Goal: Task Accomplishment & Management: Manage account settings

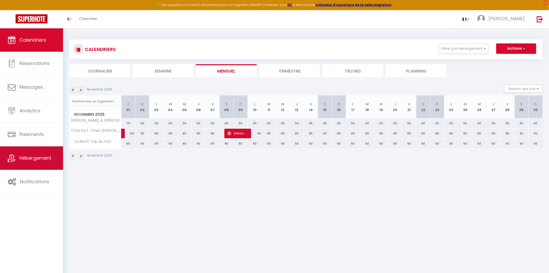
click at [53, 156] on link "Hébergement" at bounding box center [31, 157] width 63 height 23
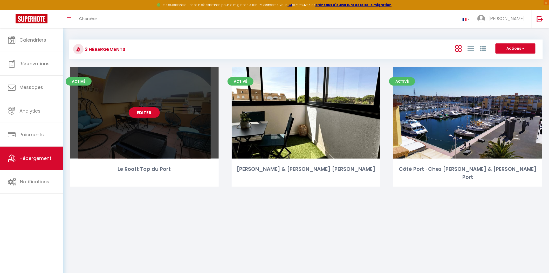
click at [139, 110] on link "Editer" at bounding box center [144, 112] width 31 height 10
click at [140, 111] on link "Editer" at bounding box center [144, 112] width 31 height 10
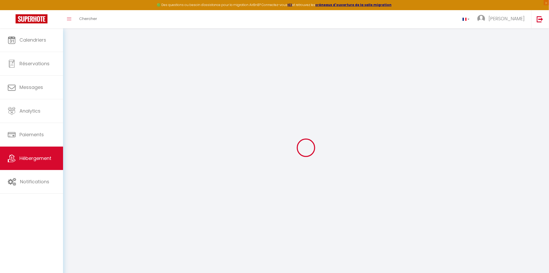
select select
checkbox input "false"
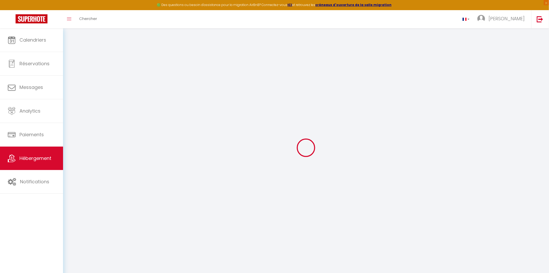
checkbox input "false"
select select
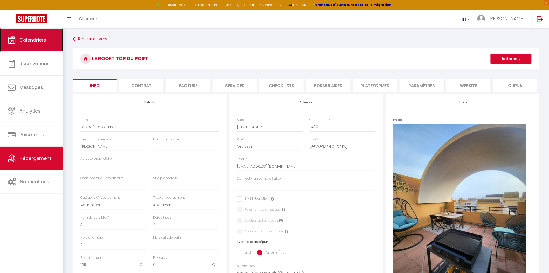
click at [34, 37] on span "Calendriers" at bounding box center [32, 40] width 27 height 6
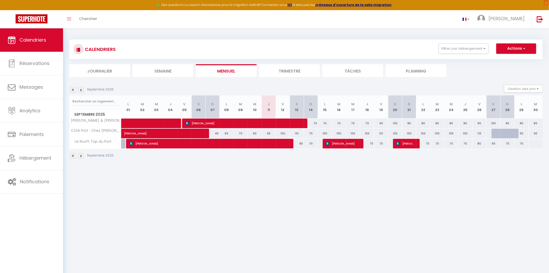
click at [83, 89] on img at bounding box center [81, 90] width 6 height 6
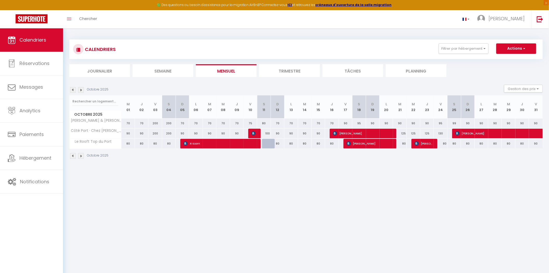
click at [73, 90] on img at bounding box center [73, 90] width 6 height 6
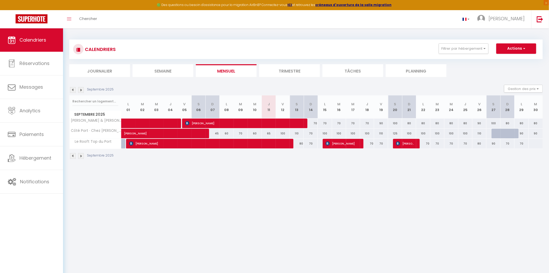
click at [73, 90] on img at bounding box center [73, 90] width 6 height 6
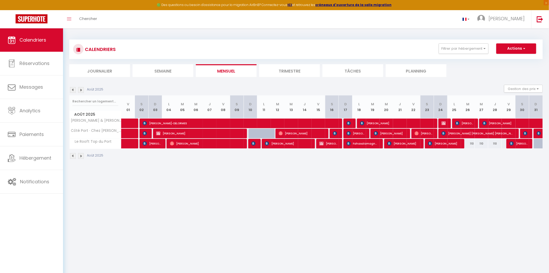
click at [80, 89] on img at bounding box center [81, 90] width 6 height 6
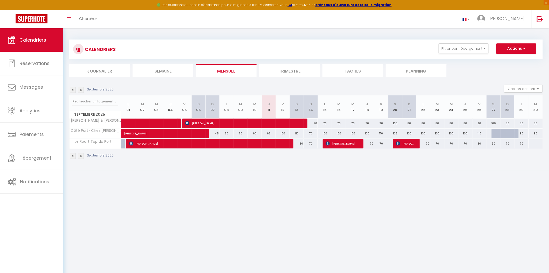
click at [80, 89] on img at bounding box center [81, 90] width 6 height 6
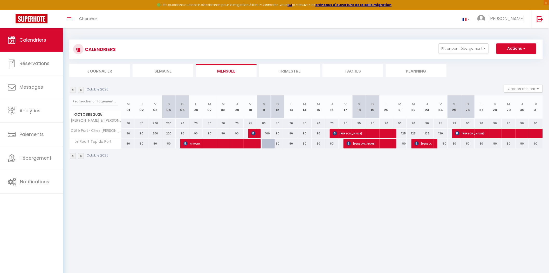
click at [80, 89] on img at bounding box center [81, 90] width 6 height 6
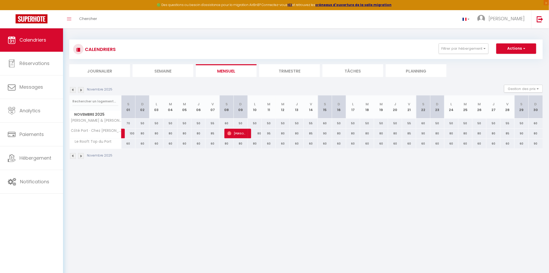
click at [72, 91] on img at bounding box center [73, 90] width 6 height 6
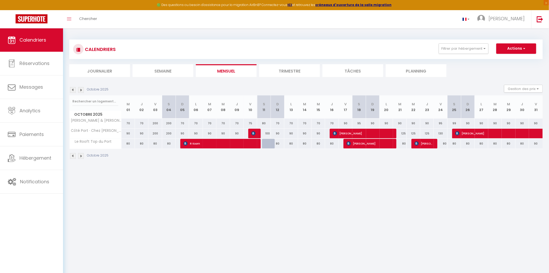
click at [92, 68] on li "Journalier" at bounding box center [99, 70] width 61 height 13
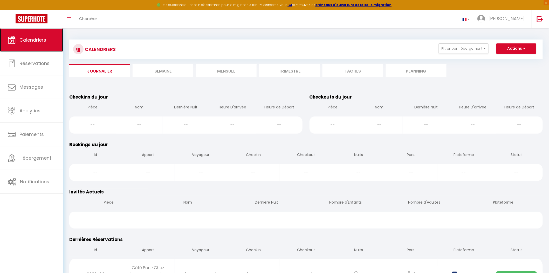
click at [38, 45] on link "Calendriers" at bounding box center [31, 39] width 63 height 23
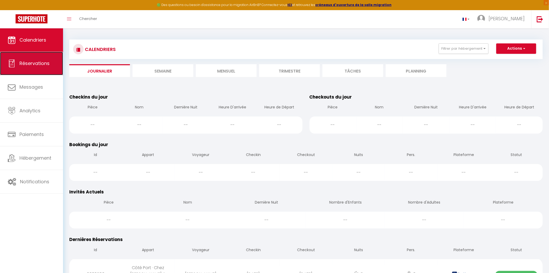
click at [42, 65] on span "Réservations" at bounding box center [34, 63] width 30 height 6
select select "not_cancelled"
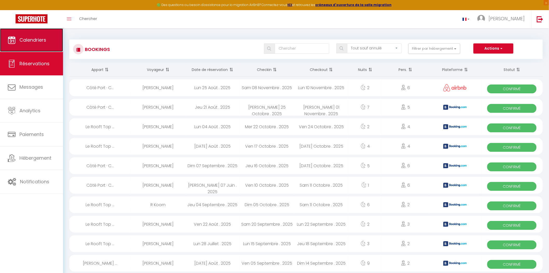
click at [42, 42] on span "Calendriers" at bounding box center [32, 40] width 27 height 6
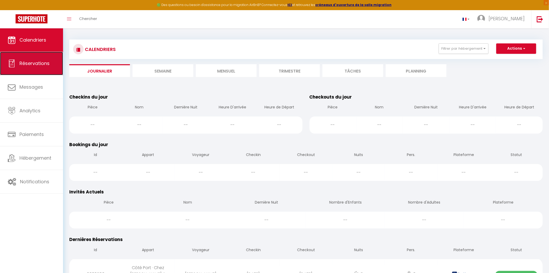
click at [33, 72] on link "Réservations" at bounding box center [31, 63] width 63 height 23
select select "not_cancelled"
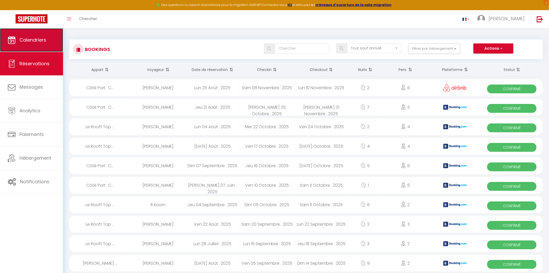
click at [31, 39] on span "Calendriers" at bounding box center [32, 40] width 27 height 6
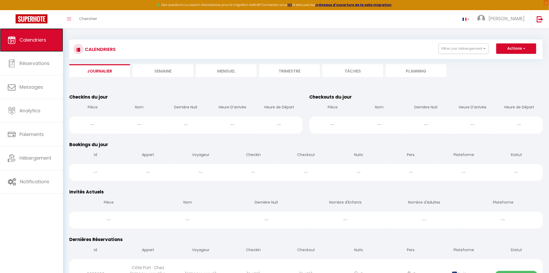
click at [34, 42] on span "Calendriers" at bounding box center [32, 40] width 27 height 6
click at [221, 66] on li "Mensuel" at bounding box center [226, 70] width 61 height 13
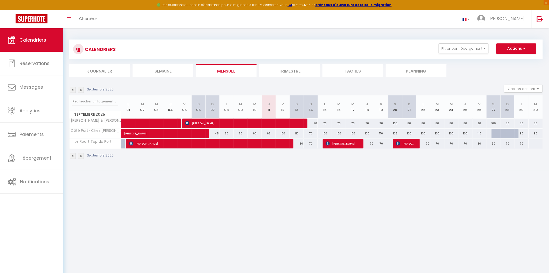
click at [82, 153] on img at bounding box center [81, 156] width 6 height 6
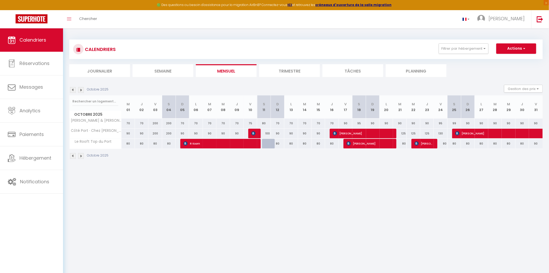
click at [71, 157] on img at bounding box center [73, 156] width 6 height 6
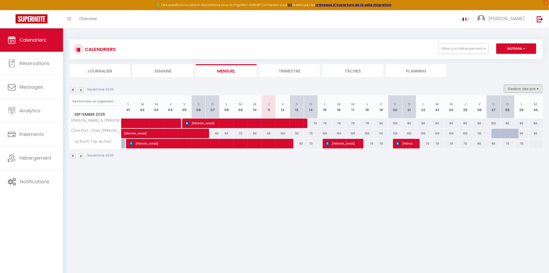
click at [539, 90] on button "Gestion des prix" at bounding box center [523, 89] width 39 height 8
click at [500, 113] on input "Règles" at bounding box center [519, 113] width 47 height 5
checkbox input "true"
